Goal: Task Accomplishment & Management: Manage account settings

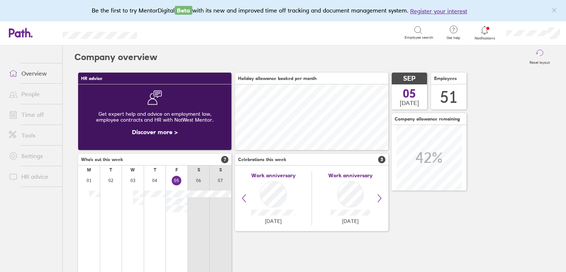
scroll to position [65, 153]
click at [34, 117] on link "Time off" at bounding box center [32, 114] width 59 height 15
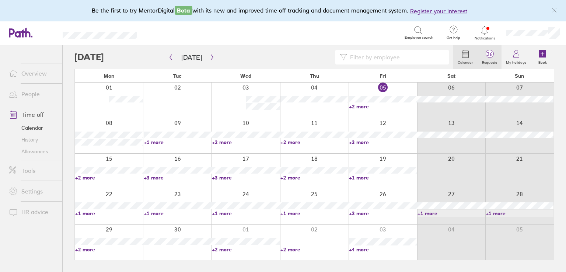
click at [492, 59] on label "Requests" at bounding box center [490, 61] width 24 height 7
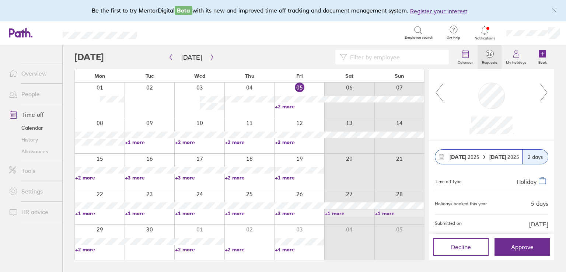
click at [538, 94] on div at bounding box center [491, 104] width 95 height 59
click at [542, 93] on icon at bounding box center [543, 93] width 9 height 20
click at [541, 93] on icon at bounding box center [543, 93] width 9 height 20
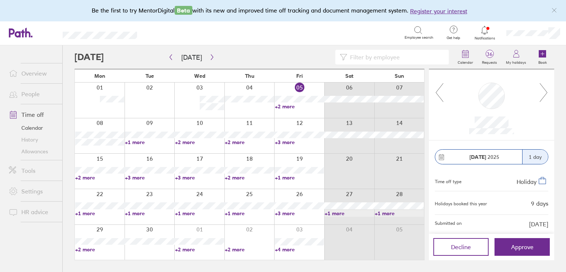
click at [541, 93] on icon at bounding box center [543, 93] width 9 height 20
click at [544, 93] on icon at bounding box center [543, 93] width 9 height 20
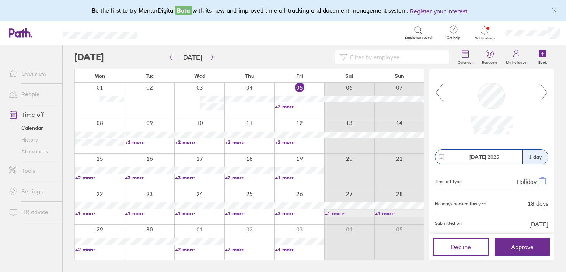
click at [544, 93] on icon at bounding box center [543, 93] width 9 height 20
click at [211, 52] on button "button" at bounding box center [211, 57] width 9 height 12
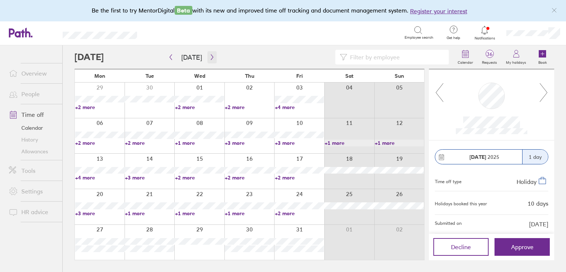
click at [209, 57] on icon "button" at bounding box center [212, 57] width 6 height 6
